Goal: Answer question/provide support

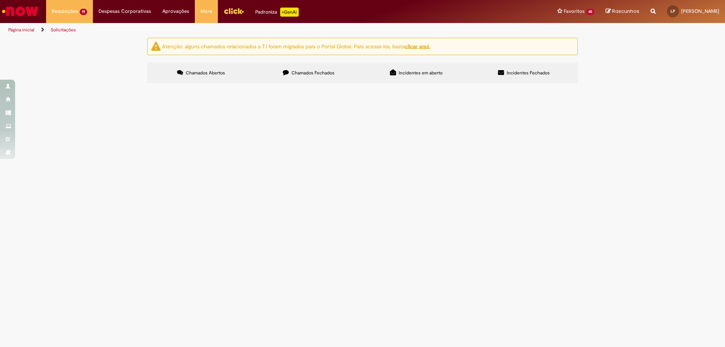
scroll to position [179, 0]
click at [0, 0] on span "por favor cancelar a NF 1257195, NF não seguiu viagem" at bounding box center [0, 0] width 0 height 0
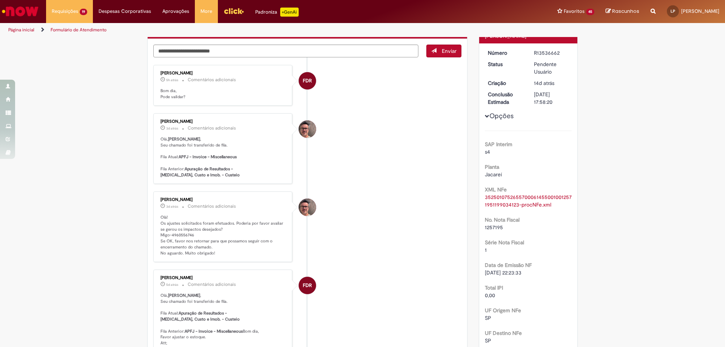
scroll to position [151, 0]
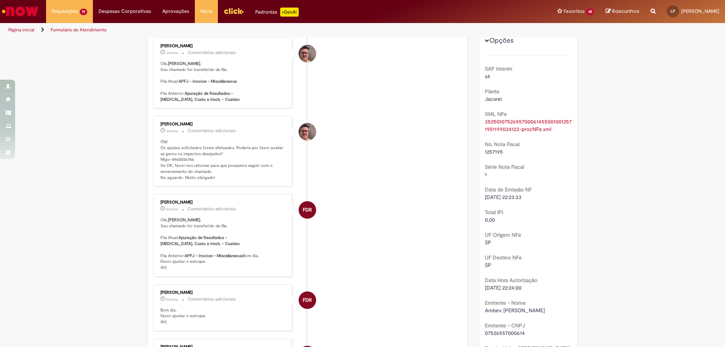
click at [178, 158] on p "Olá! Os ajustes solicitados foram efetuados. Poderia por favor avaliar se gerou…" at bounding box center [223, 160] width 126 height 42
copy p "4960556746"
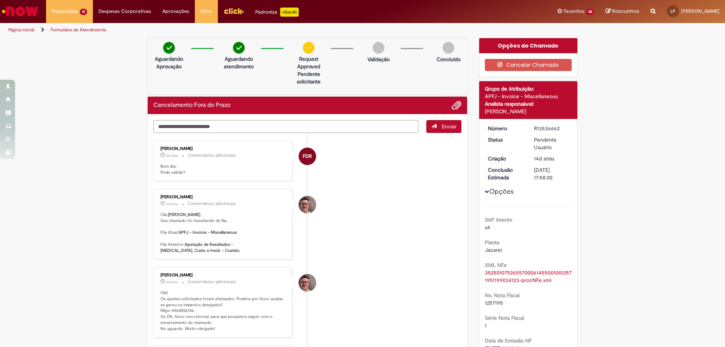
click at [264, 131] on textarea "Digite sua mensagem aqui..." at bounding box center [285, 126] width 265 height 13
type textarea "**********"
click at [439, 122] on button "Enviar" at bounding box center [443, 126] width 35 height 13
